Goal: Information Seeking & Learning: Check status

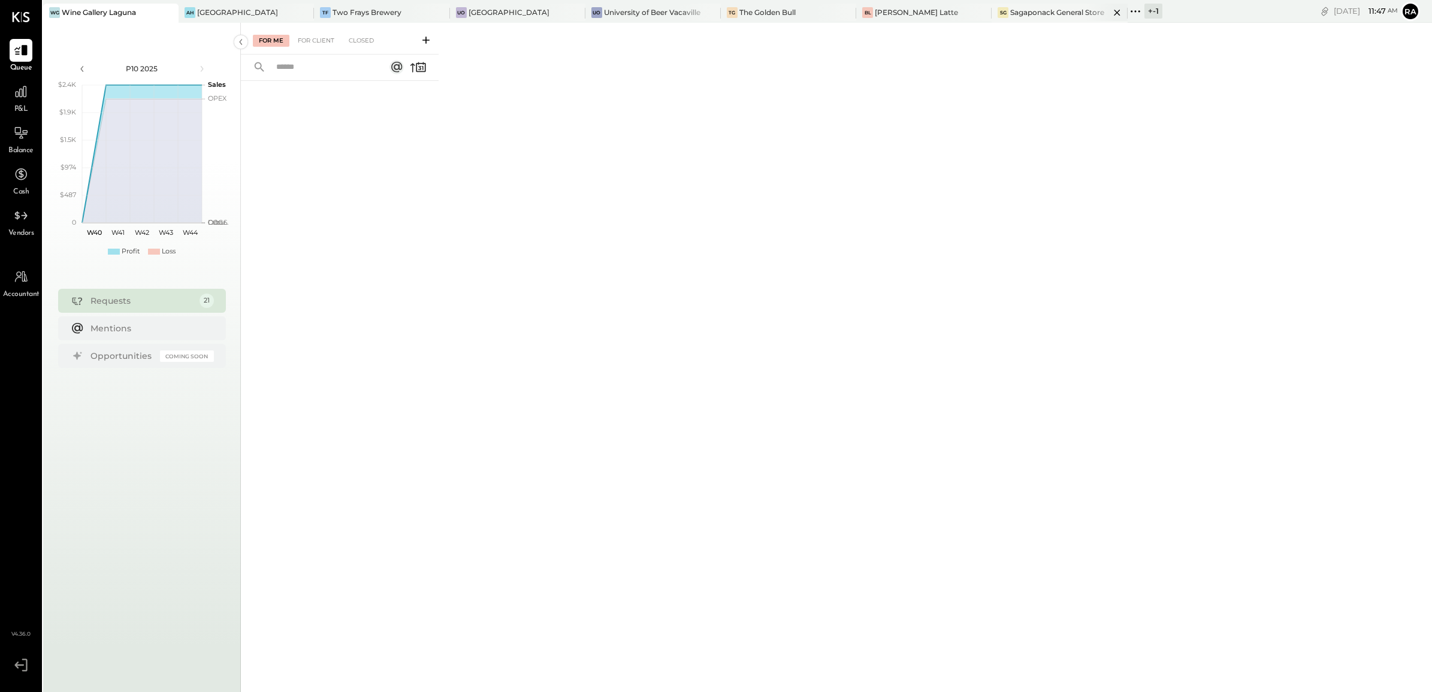
click at [1010, 13] on div "Sagaponack General Store" at bounding box center [1057, 12] width 94 height 10
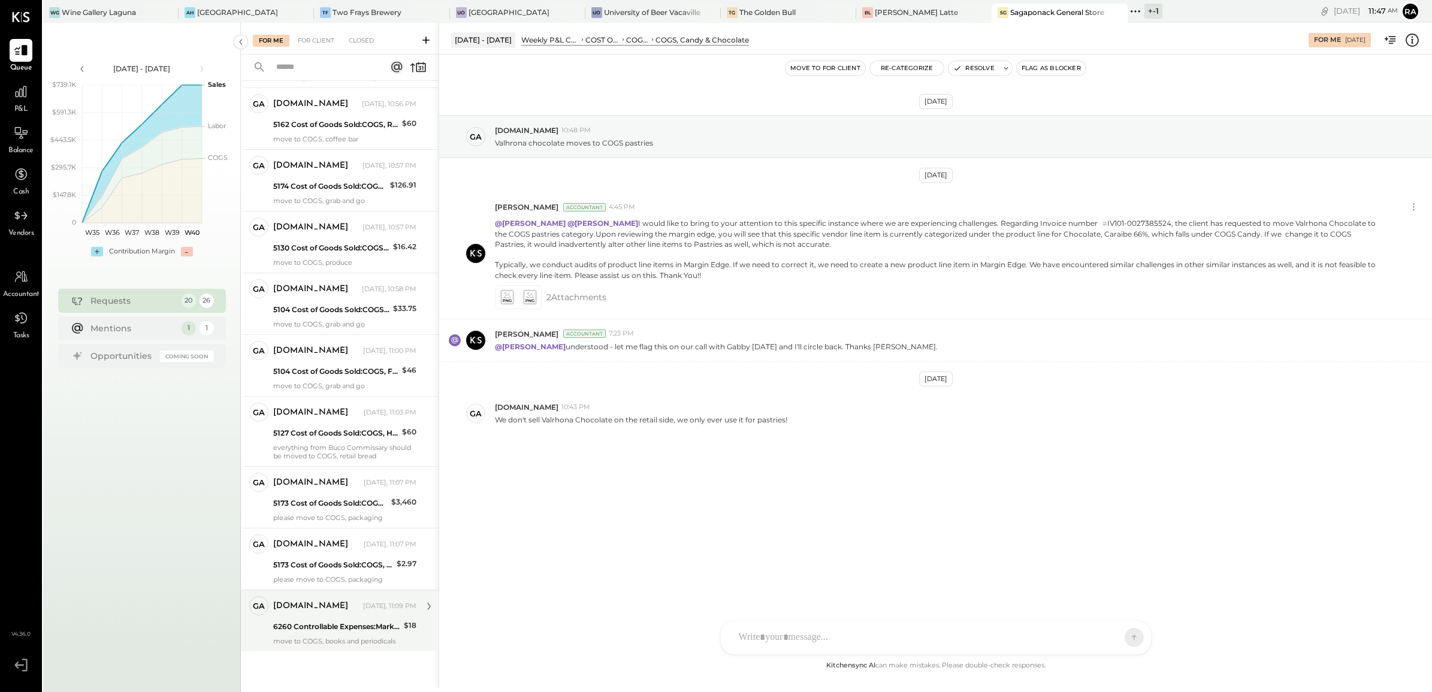
scroll to position [728, 0]
click at [318, 620] on div "6260 Controllable Expenses:Marketing & Public Relations:Advertising & Promotions" at bounding box center [336, 624] width 127 height 12
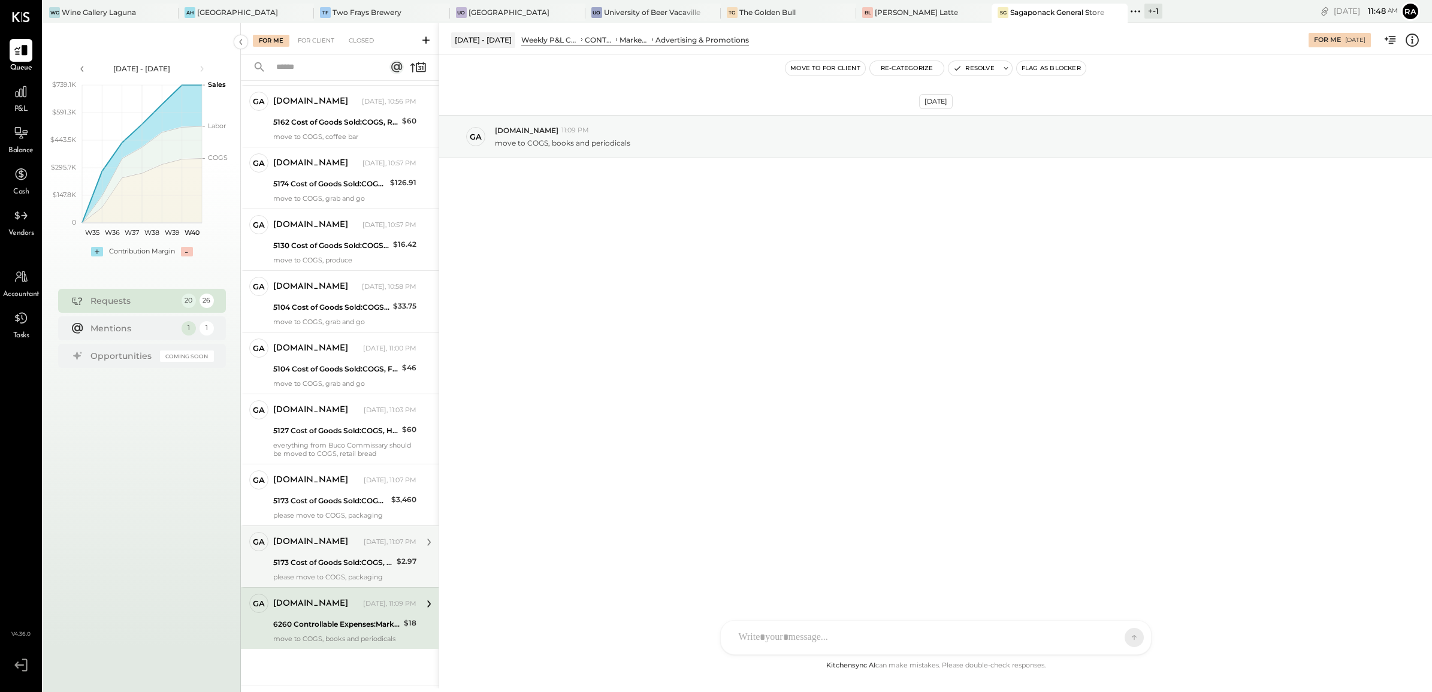
click at [325, 546] on div "[DOMAIN_NAME]" at bounding box center [317, 542] width 88 height 12
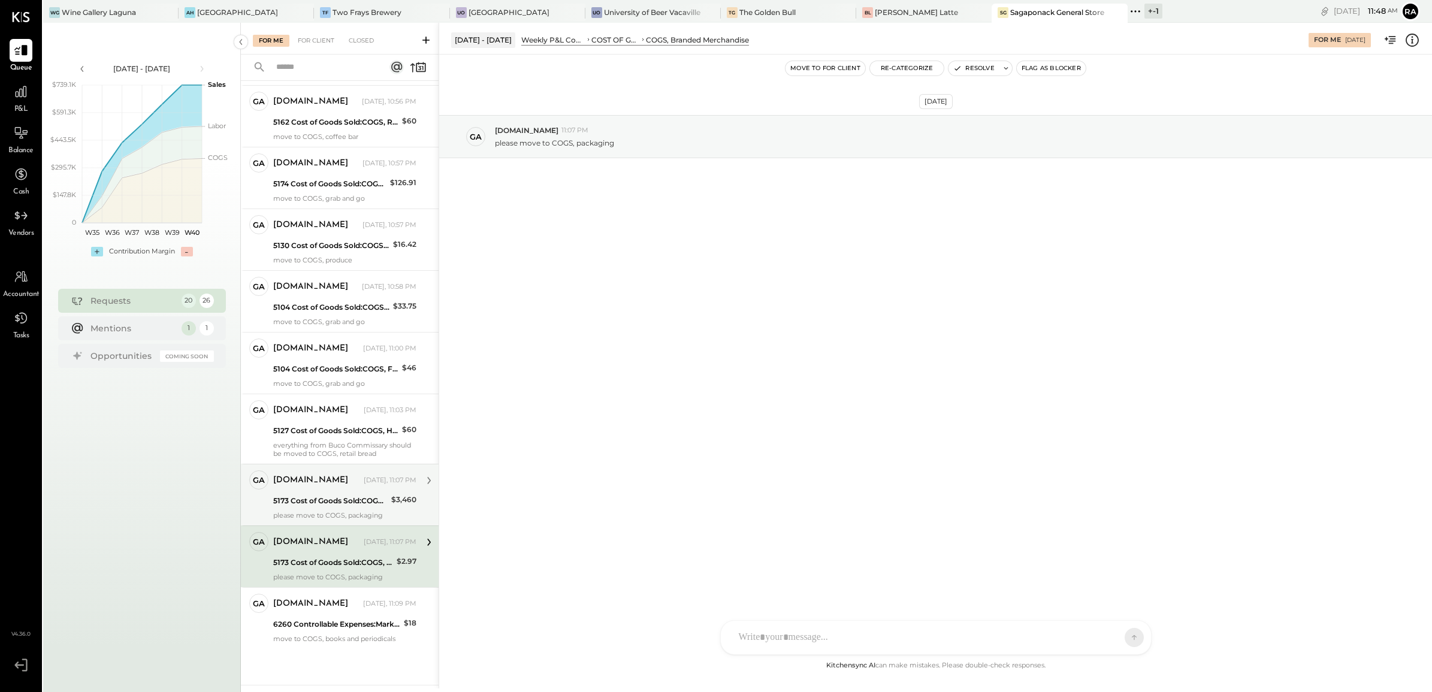
click at [328, 502] on div "5173 Cost of Goods Sold:COGS, Merchandise:COGS, Branded Merchandise" at bounding box center [330, 501] width 114 height 12
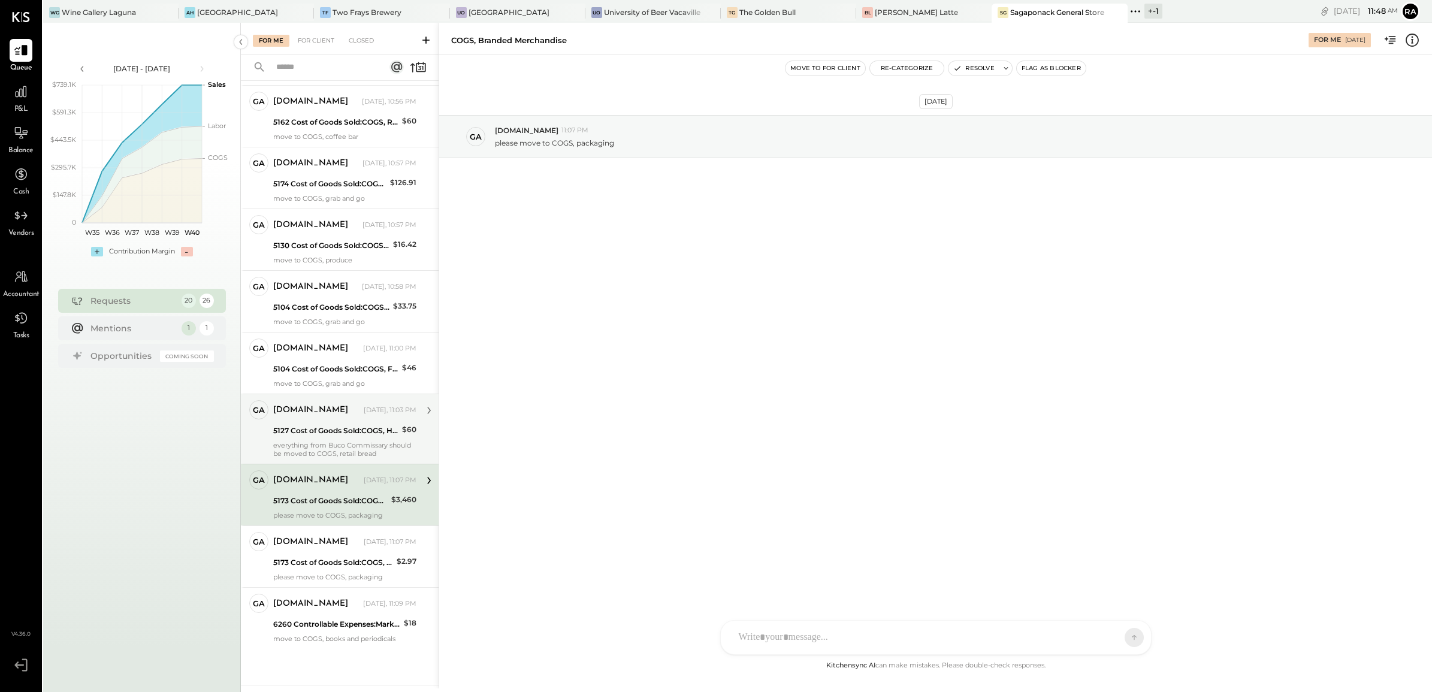
click at [315, 449] on div "everything from Buco Commissary should be moved to COGS, retail bread" at bounding box center [344, 449] width 143 height 17
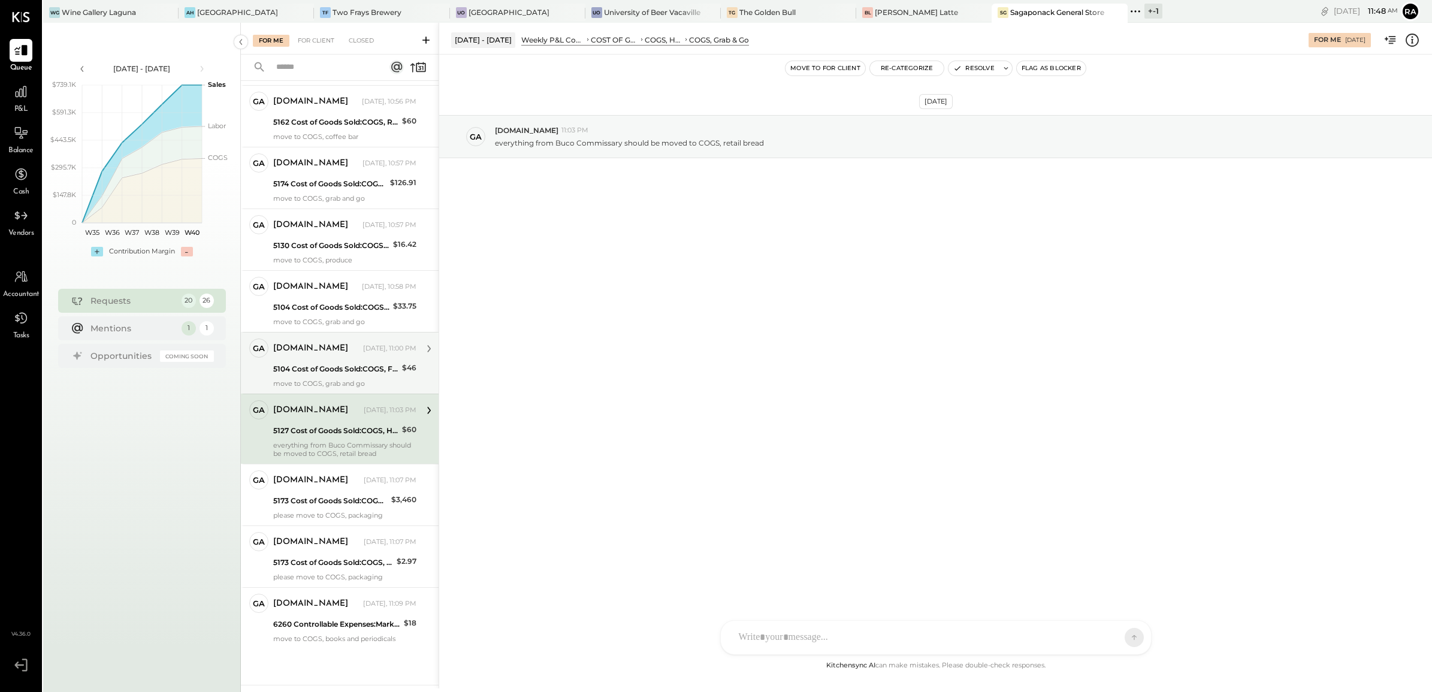
click at [360, 373] on div "5104 Cost of Goods Sold:COGS, Fresh Produce & Flowers:COGS, Fresh Produce" at bounding box center [335, 369] width 125 height 12
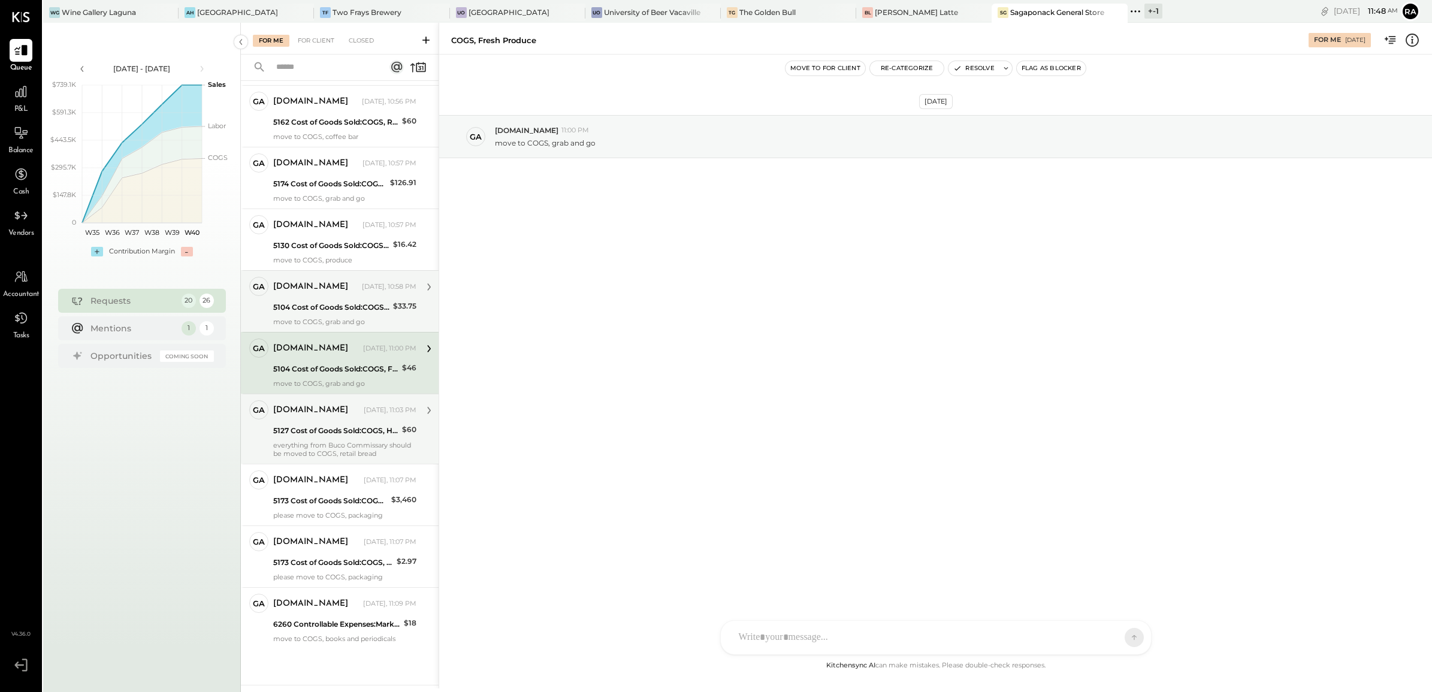
click at [340, 312] on div "5104 Cost of Goods Sold:COGS, Fresh Produce & Flowers:COGS, Fresh Produce" at bounding box center [331, 307] width 116 height 12
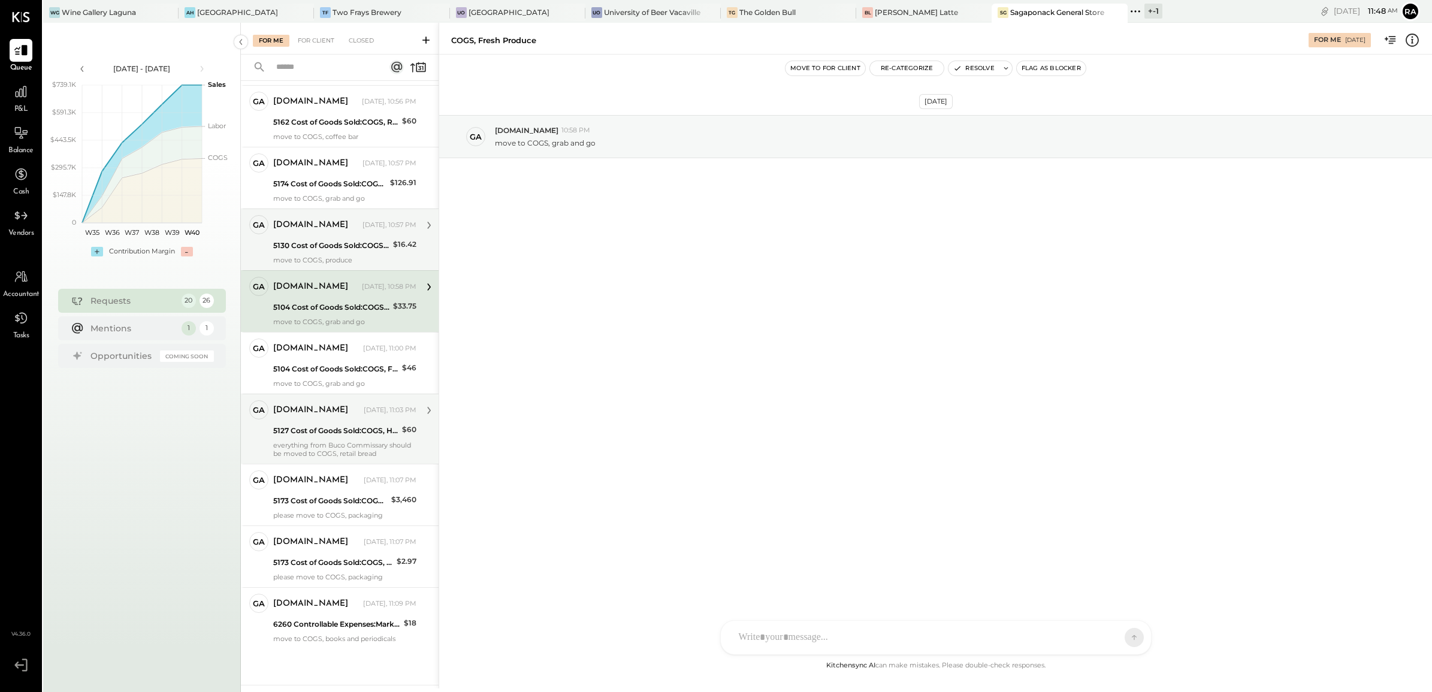
click at [356, 249] on div "5130 Cost of Goods Sold:COGS, Retail" at bounding box center [331, 246] width 116 height 12
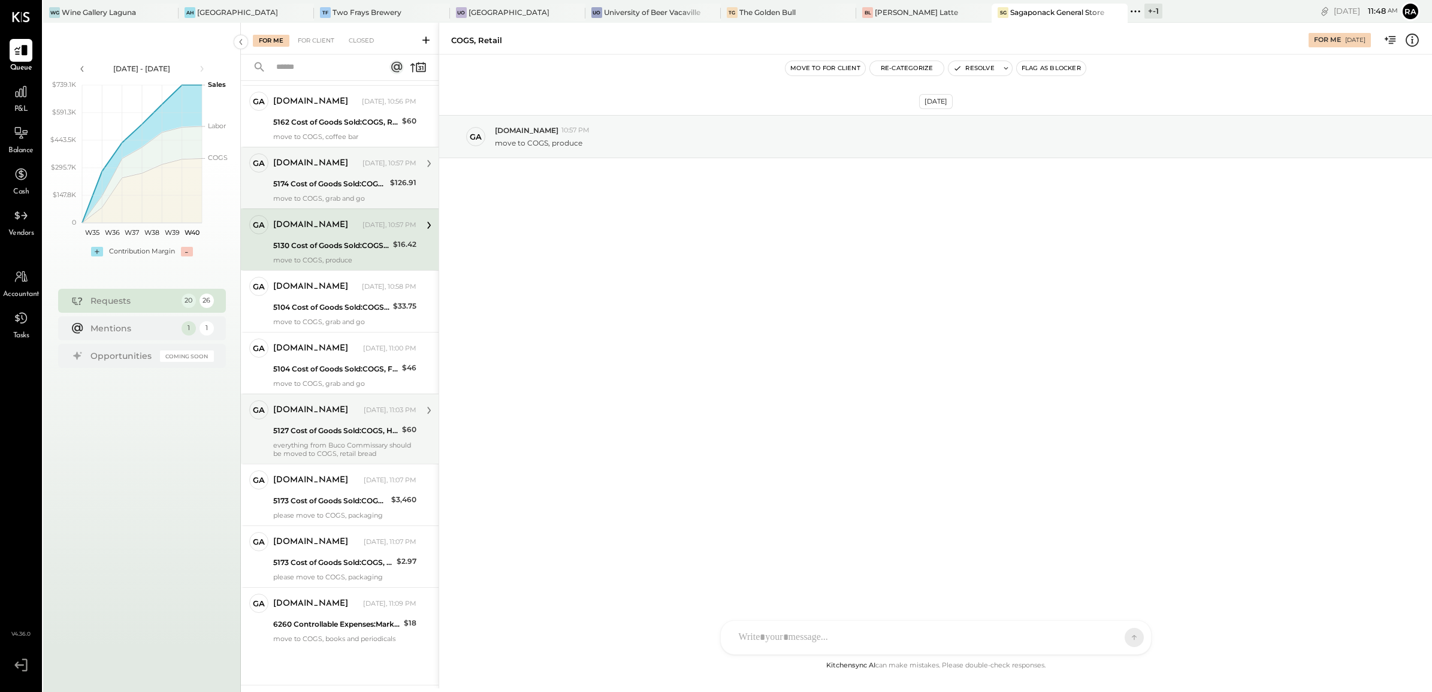
click at [364, 178] on div "5174 Cost of Goods Sold:COGS, Retail & Market:COGS, Household Supplies & Homewa…" at bounding box center [329, 184] width 113 height 12
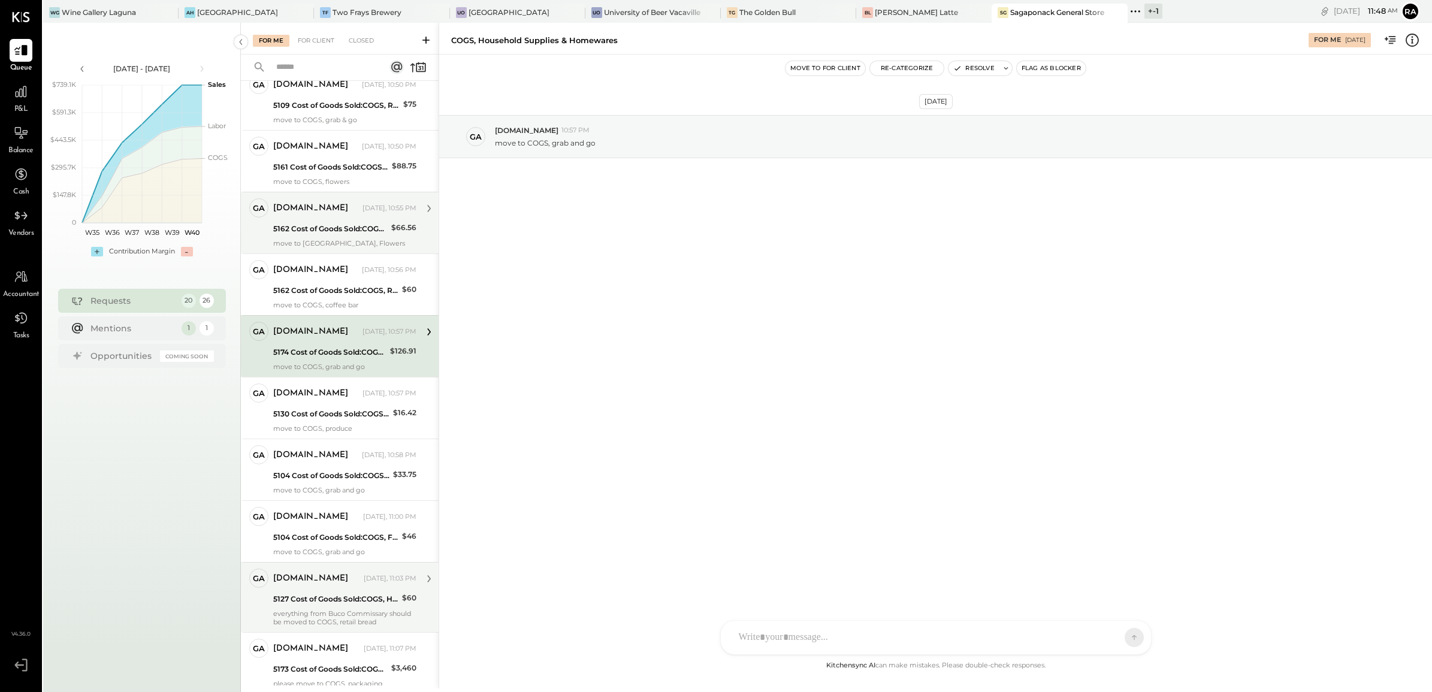
scroll to position [503, 0]
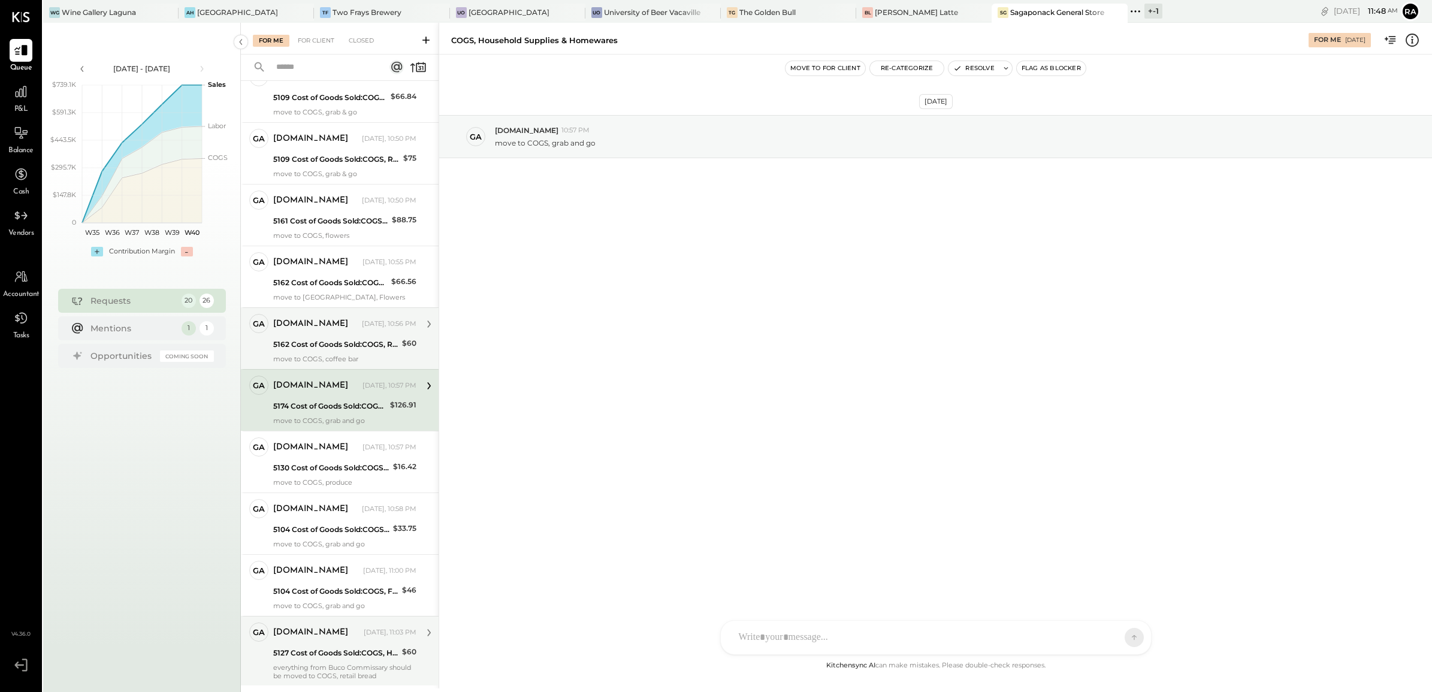
click at [343, 334] on div "[DOMAIN_NAME] [DATE], 10:56 PM" at bounding box center [344, 324] width 143 height 20
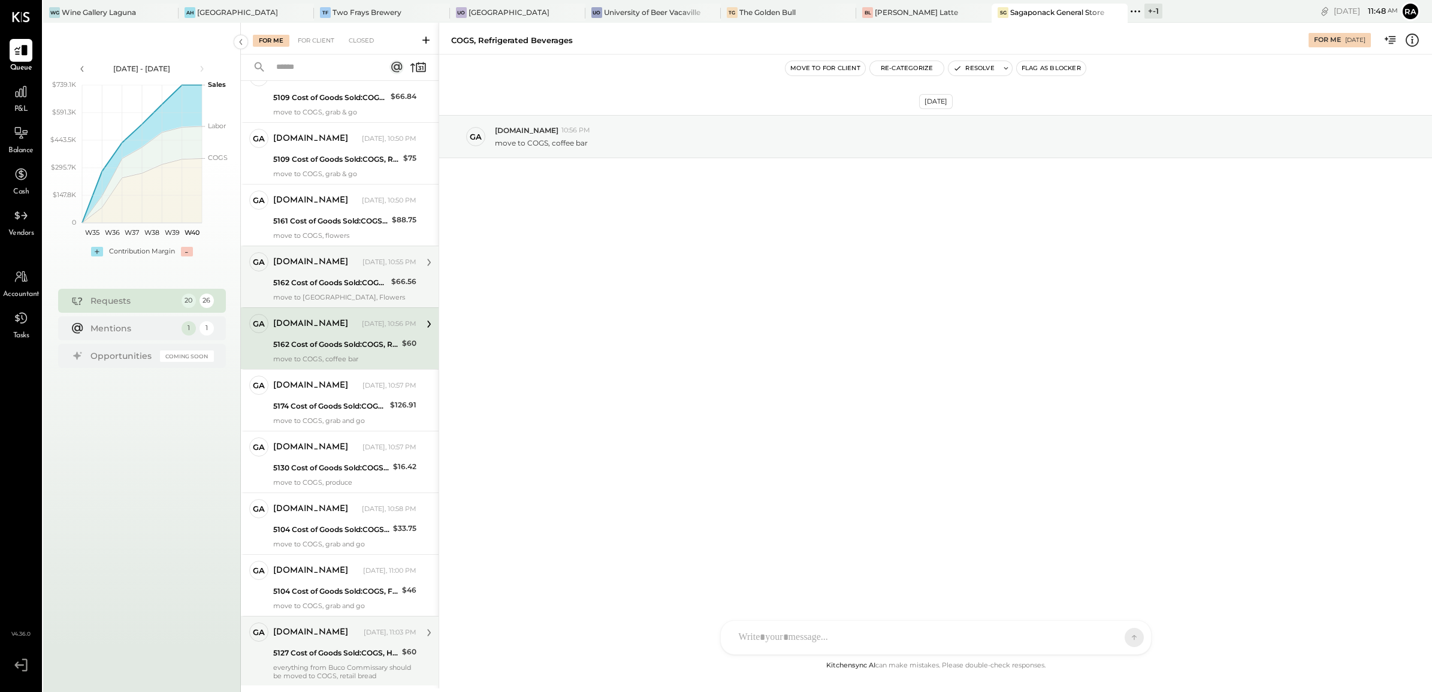
click at [336, 283] on div "5162 Cost of Goods Sold:COGS, Retail & Market:COGS, Refrigerated Beverages" at bounding box center [330, 283] width 114 height 12
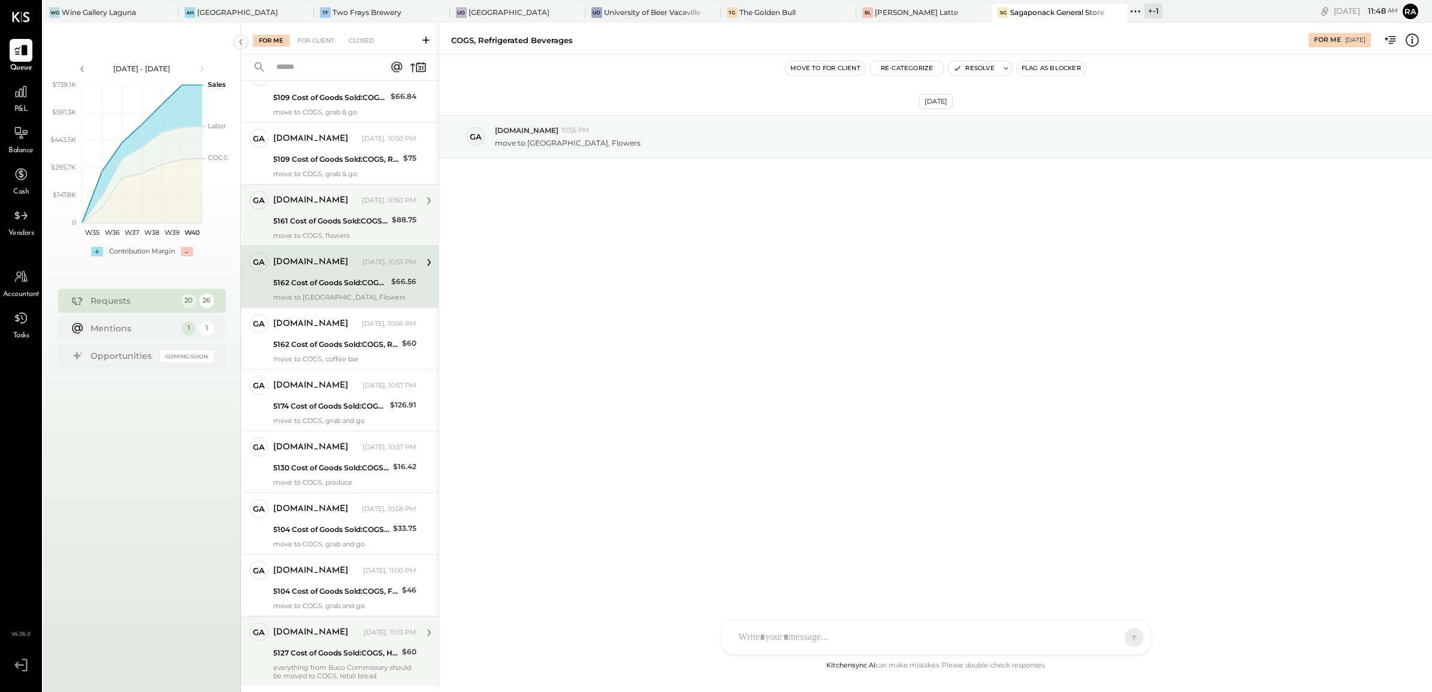
click at [362, 226] on div "5161 Cost of Goods Sold:COGS, Retail & Market:COGS, NA Wine & NA Beer" at bounding box center [330, 221] width 115 height 12
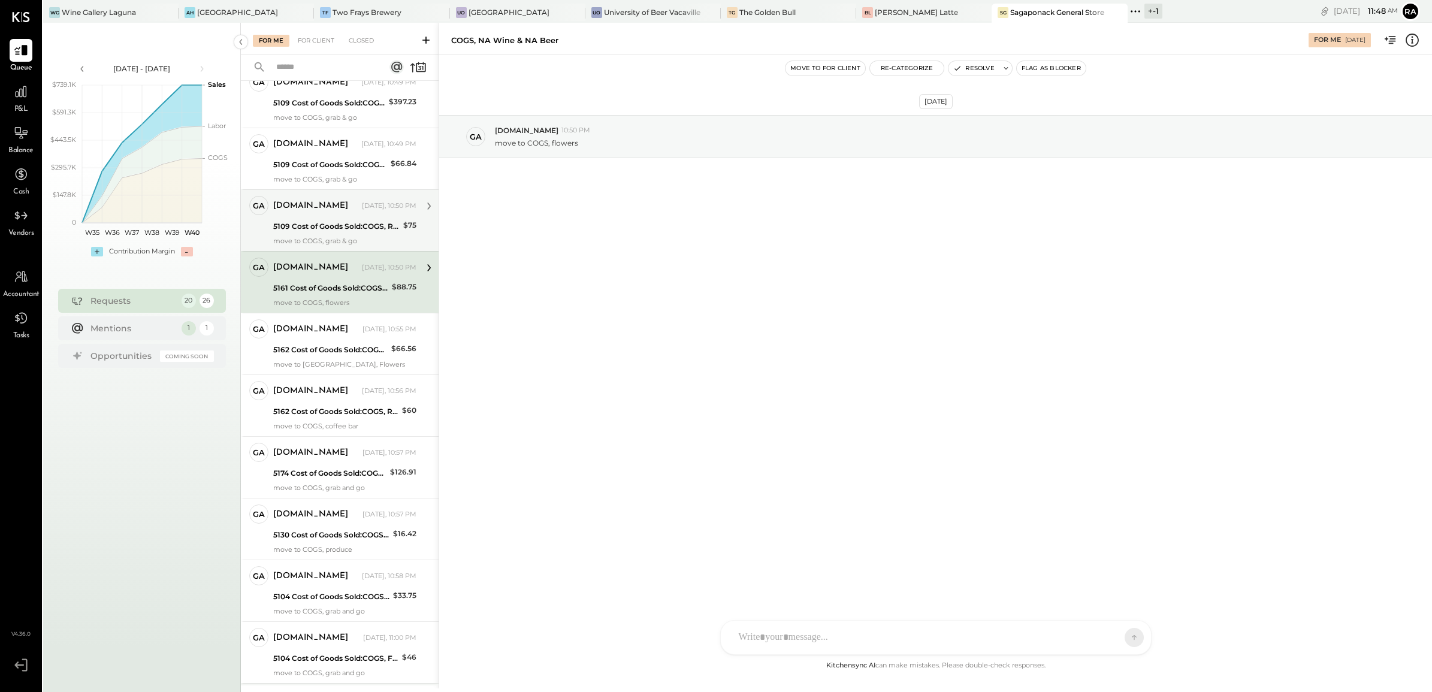
scroll to position [353, 0]
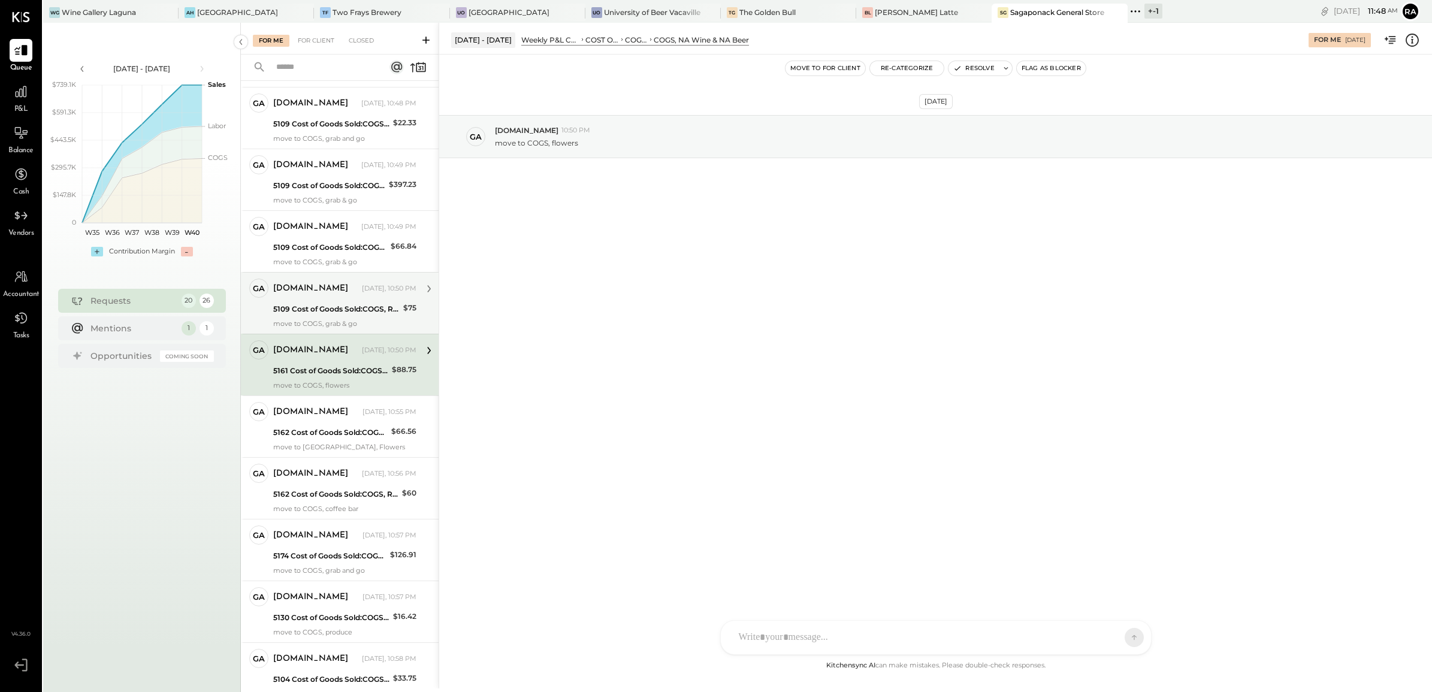
click at [358, 310] on div "5109 Cost of Goods Sold:COGS, Retail & Market:COGS, Pantry" at bounding box center [336, 309] width 126 height 12
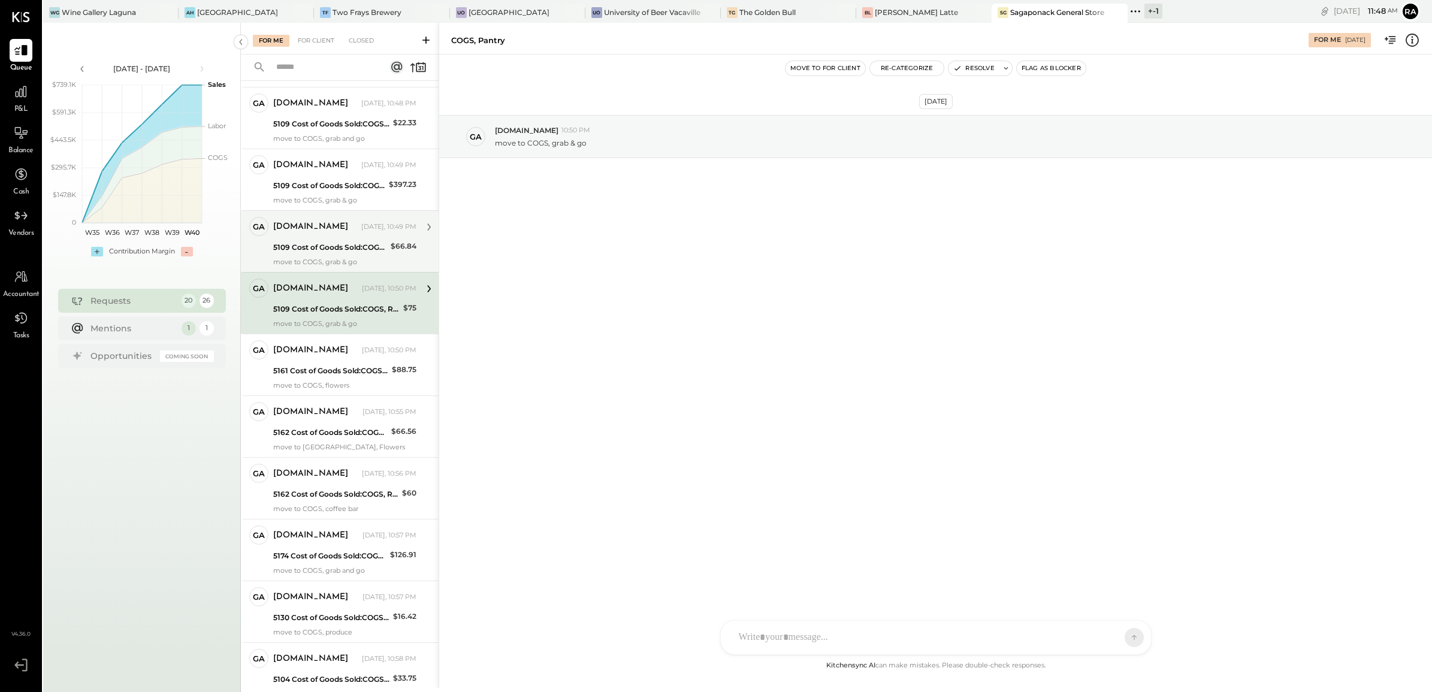
click at [348, 244] on div "5109 Cost of Goods Sold:COGS, Retail & Market:COGS, Pantry" at bounding box center [330, 247] width 114 height 12
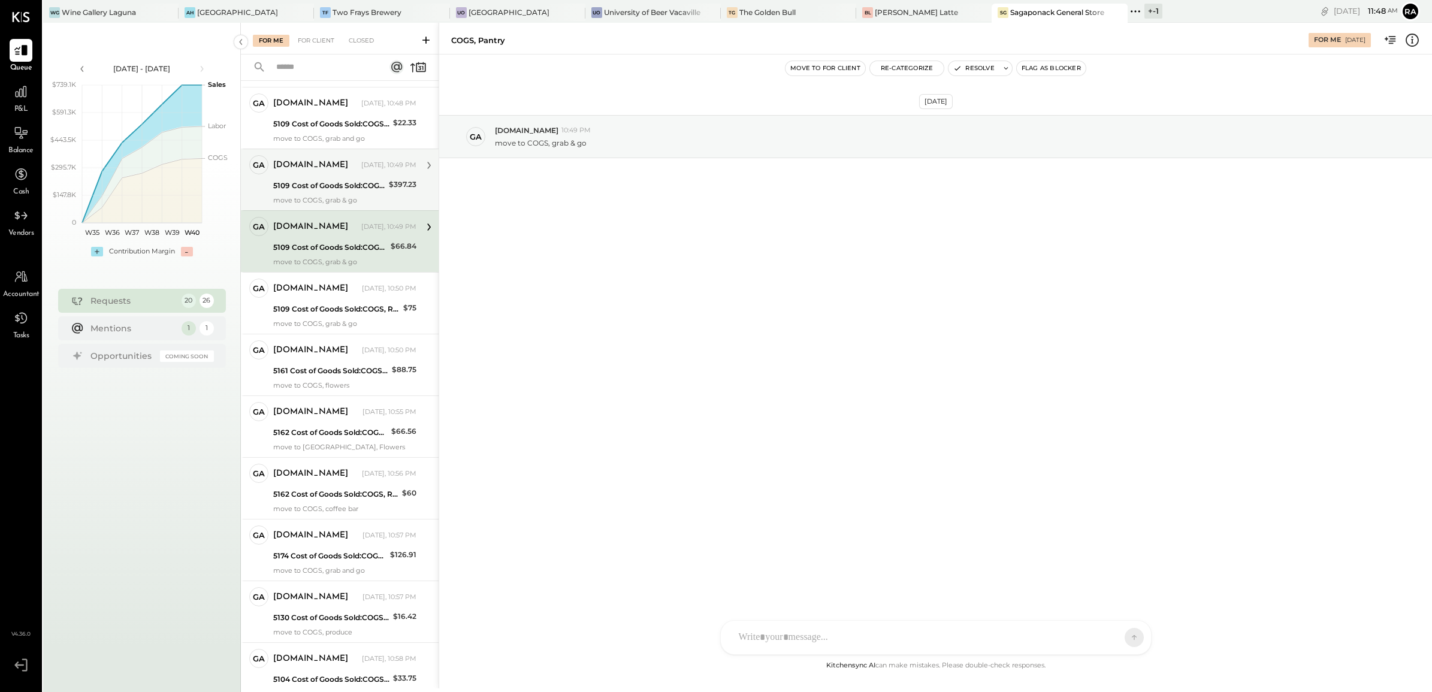
click at [346, 186] on div "5109 Cost of Goods Sold:COGS, Retail & Market:COGS, Pantry" at bounding box center [329, 186] width 112 height 12
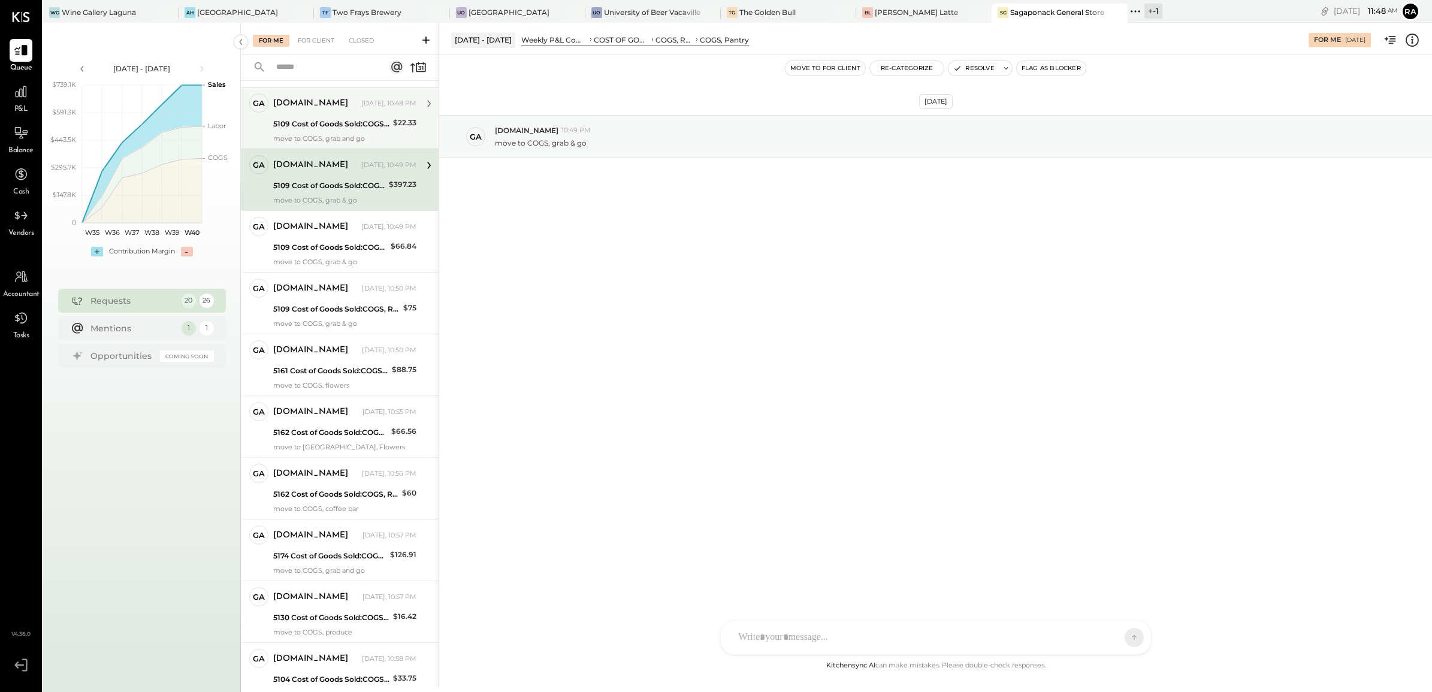
click at [336, 125] on div "5109 Cost of Goods Sold:COGS, Retail & Market:COGS, Pantry" at bounding box center [331, 124] width 116 height 12
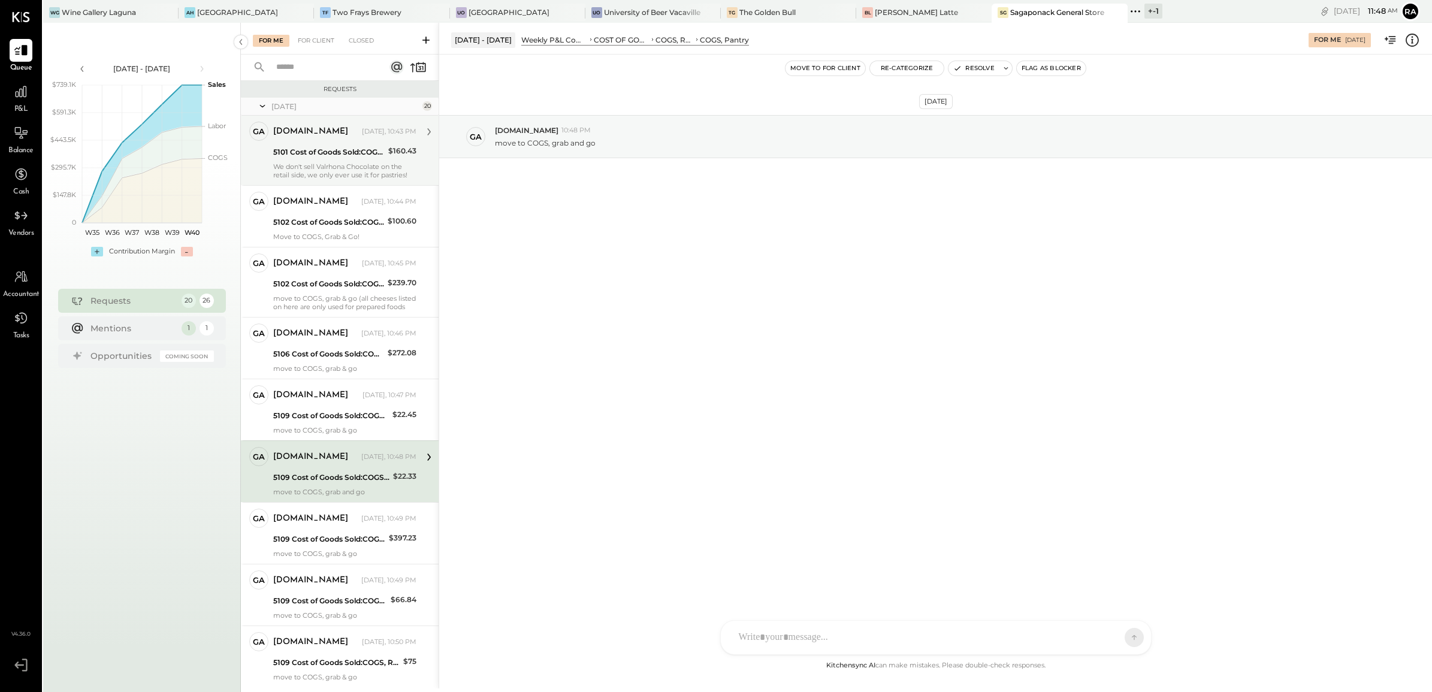
click at [337, 166] on div "We don't sell Valrhona Chocolate on the retail side, we only ever use it for pa…" at bounding box center [344, 170] width 143 height 17
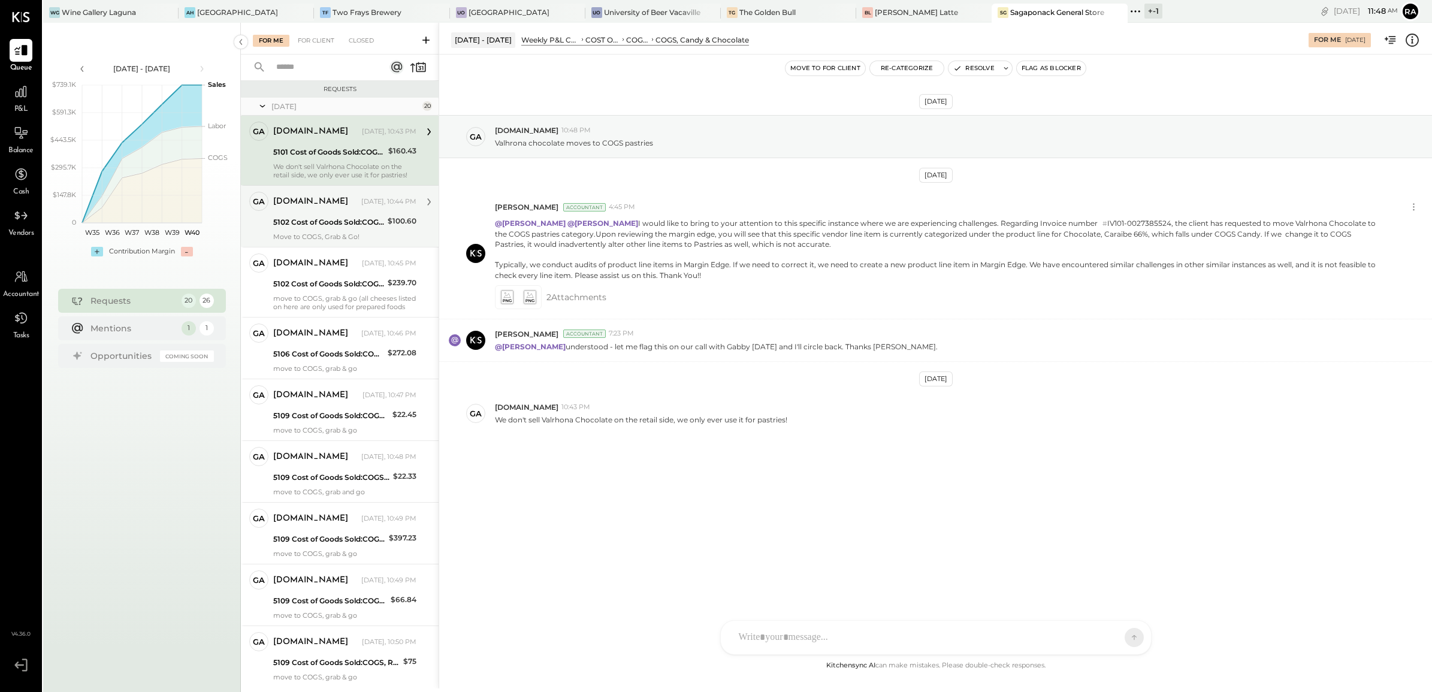
click at [307, 216] on div "5102 Cost of Goods Sold:COGS, Retail & Market:COGS, Cheese & Charcuterie" at bounding box center [328, 222] width 111 height 12
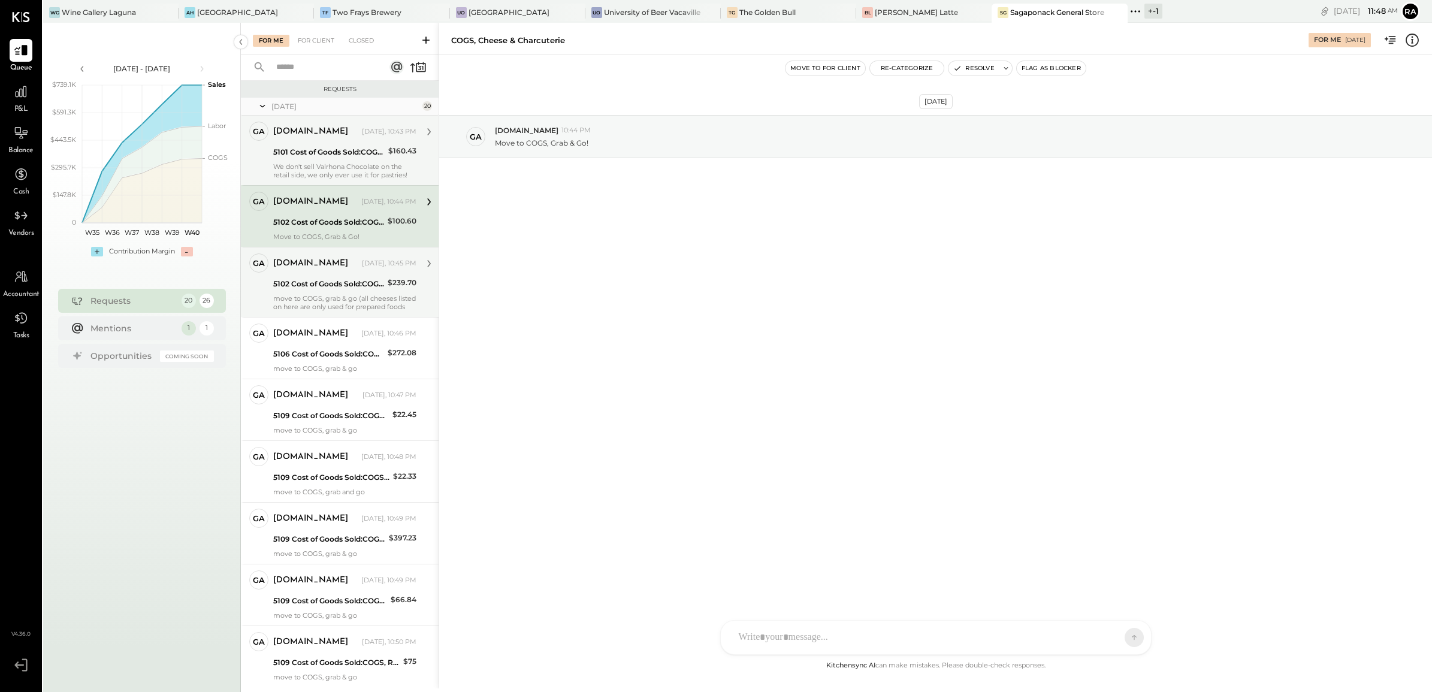
click at [367, 277] on div "5102 Cost of Goods Sold:COGS, Retail & Market:COGS, Cheese & Charcuterie" at bounding box center [328, 284] width 111 height 14
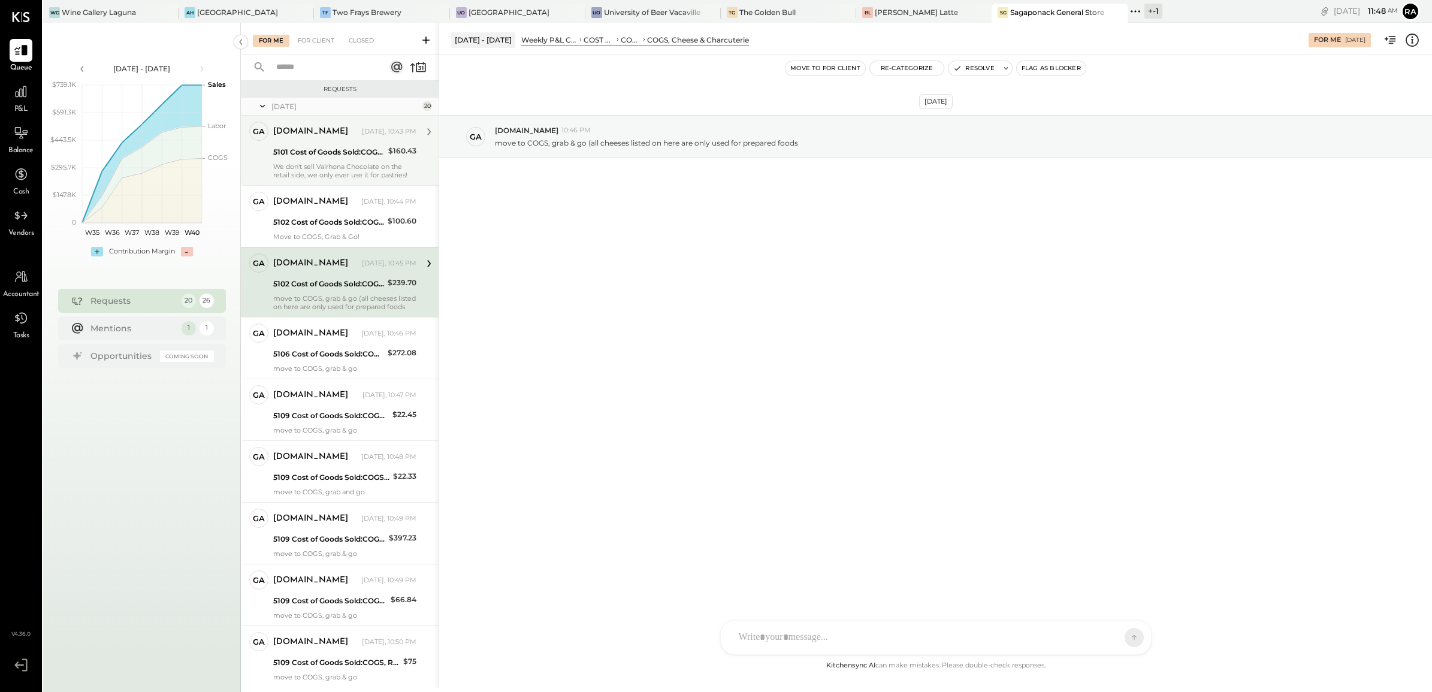
click at [1407, 42] on icon at bounding box center [1412, 40] width 16 height 16
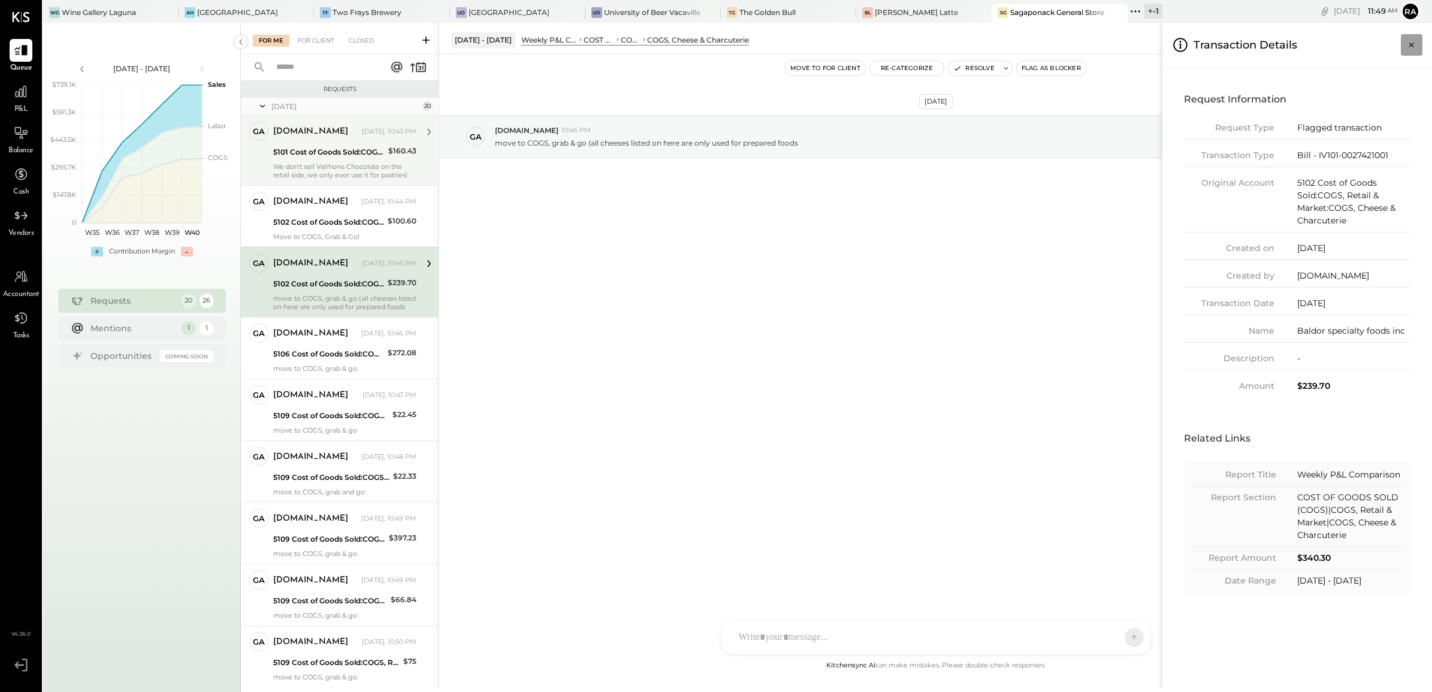
click at [1410, 48] on icon "Close panel" at bounding box center [1412, 45] width 12 height 12
